Goal: Information Seeking & Learning: Find specific fact

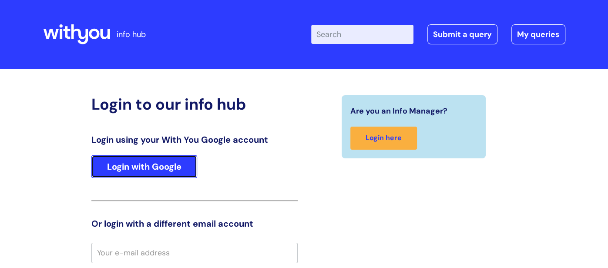
click at [144, 169] on link "Login with Google" at bounding box center [144, 166] width 106 height 23
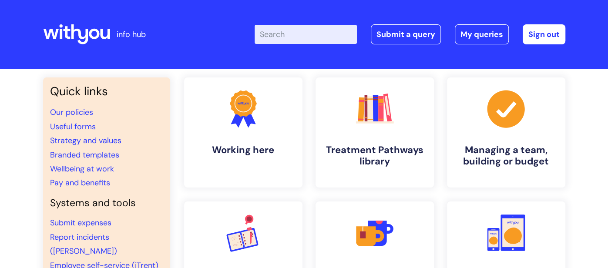
click at [293, 37] on input "Enter your search term here..." at bounding box center [305, 34] width 102 height 19
type input "Expenses"
click button "Search" at bounding box center [0, 0] width 0 height 0
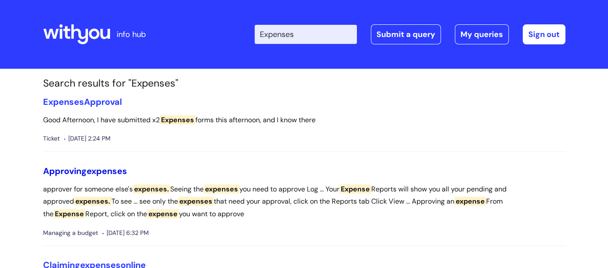
click at [116, 172] on span "expenses" at bounding box center [107, 170] width 40 height 11
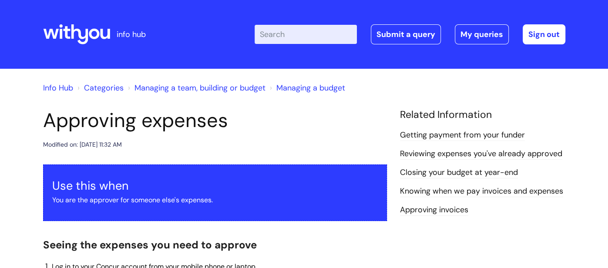
click at [433, 153] on link "Reviewing expenses you've already approved" at bounding box center [481, 153] width 162 height 11
